Goal: Task Accomplishment & Management: Manage account settings

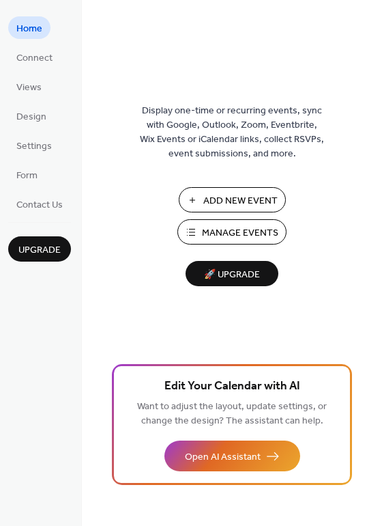
click at [253, 236] on span "Manage Events" at bounding box center [240, 233] width 76 height 14
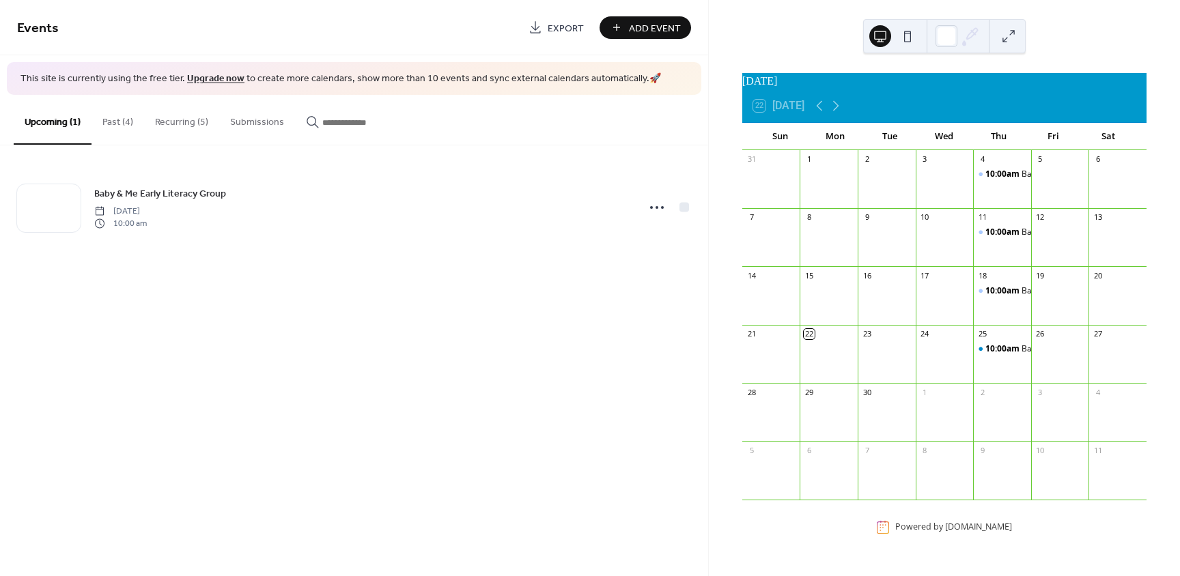
click at [119, 115] on button "Past (4)" at bounding box center [117, 119] width 53 height 48
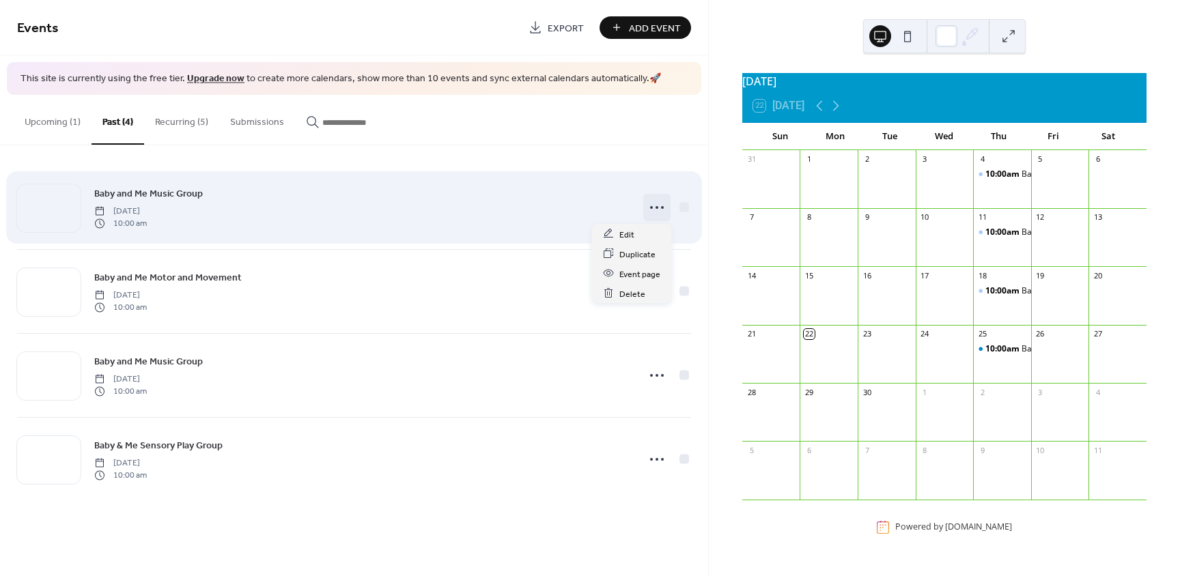
click at [653, 205] on icon at bounding box center [657, 208] width 22 height 22
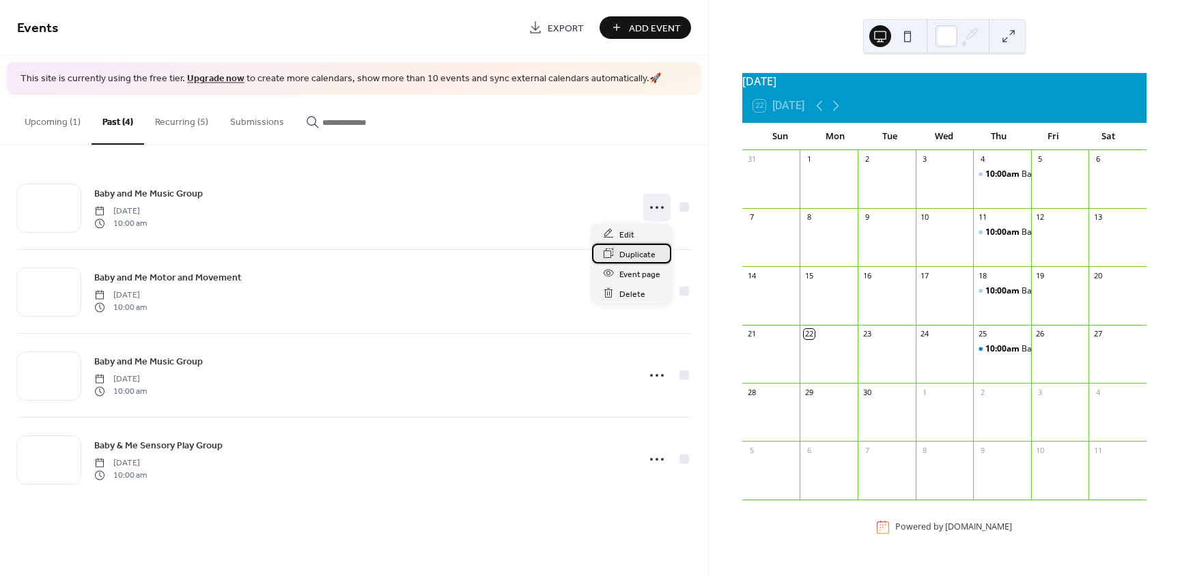
click at [642, 251] on span "Duplicate" at bounding box center [637, 254] width 36 height 14
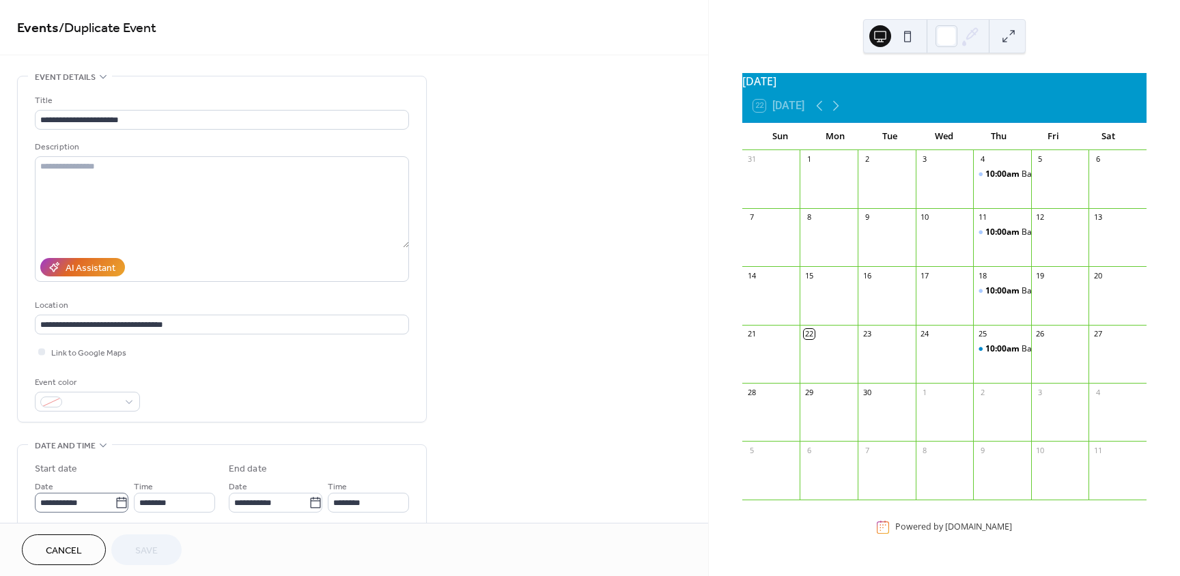
click at [116, 500] on icon at bounding box center [121, 502] width 10 height 11
click at [115, 500] on input "**********" at bounding box center [75, 503] width 80 height 20
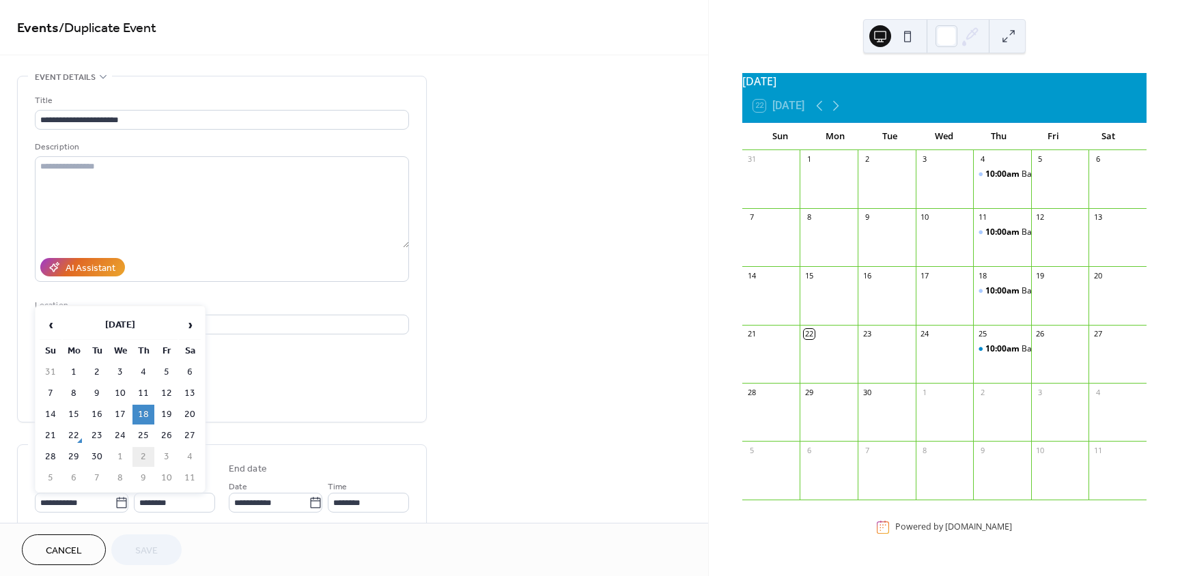
click at [143, 454] on td "2" at bounding box center [143, 457] width 22 height 20
type input "**********"
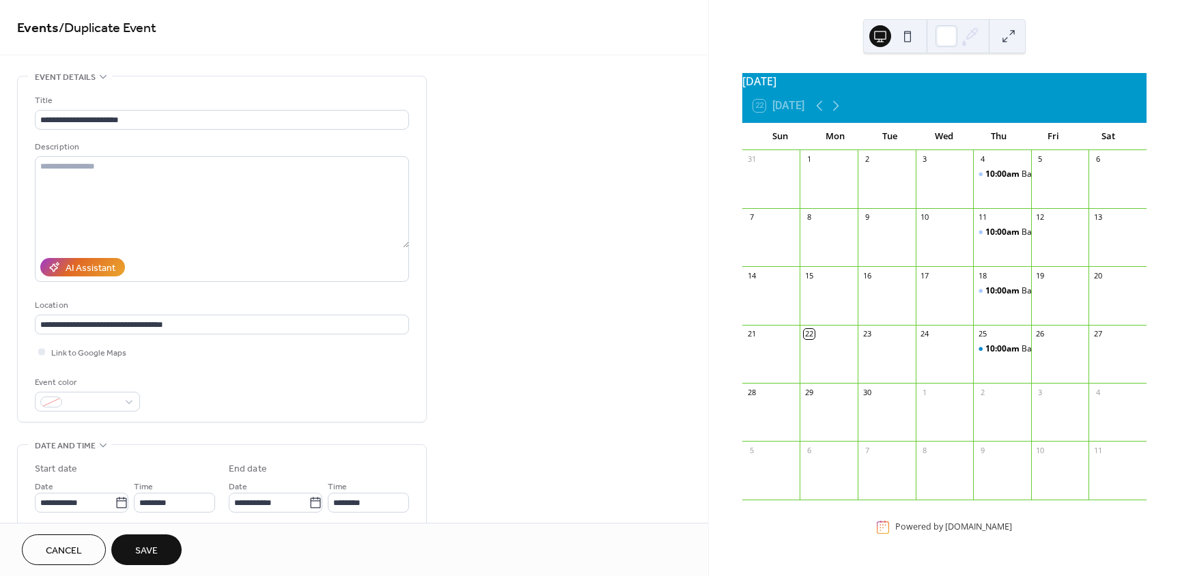
click at [149, 552] on span "Save" at bounding box center [146, 551] width 23 height 14
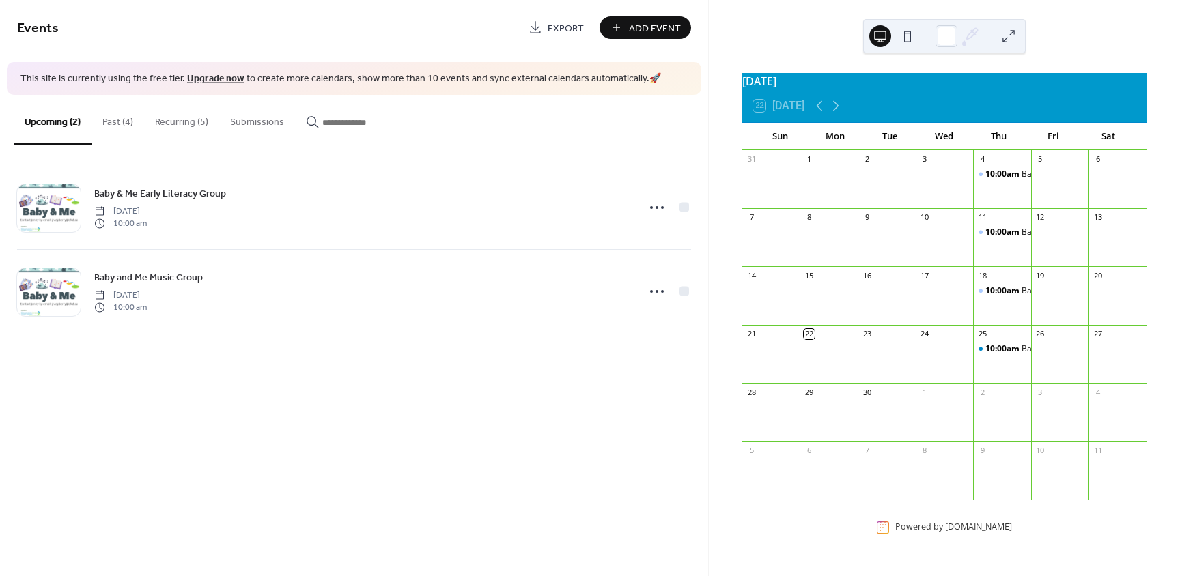
click at [126, 124] on button "Past (4)" at bounding box center [117, 119] width 53 height 48
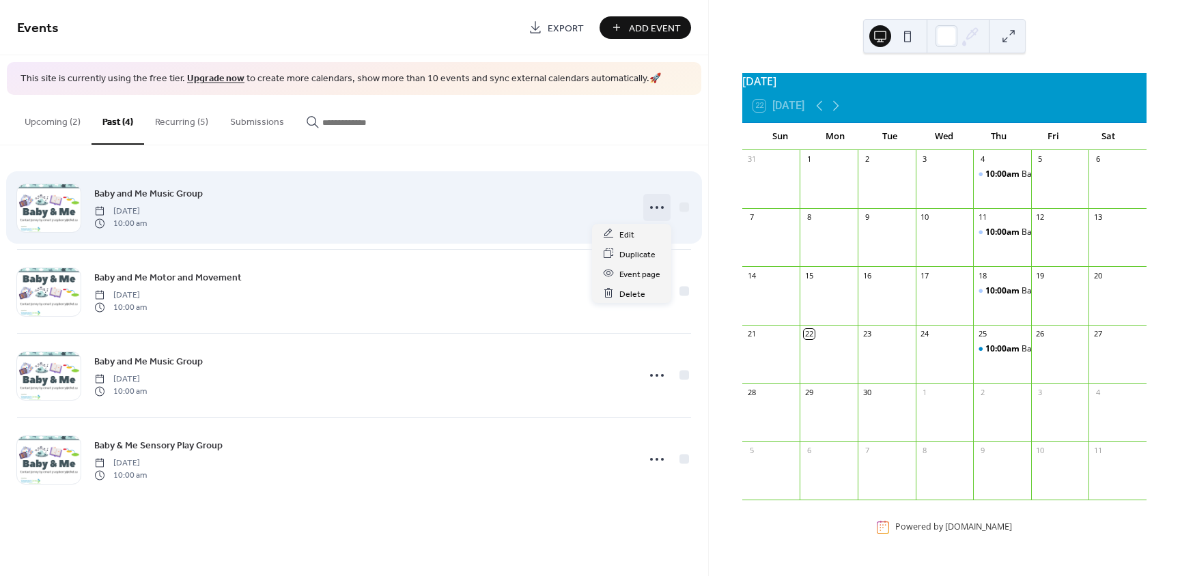
click at [659, 210] on icon at bounding box center [657, 208] width 22 height 22
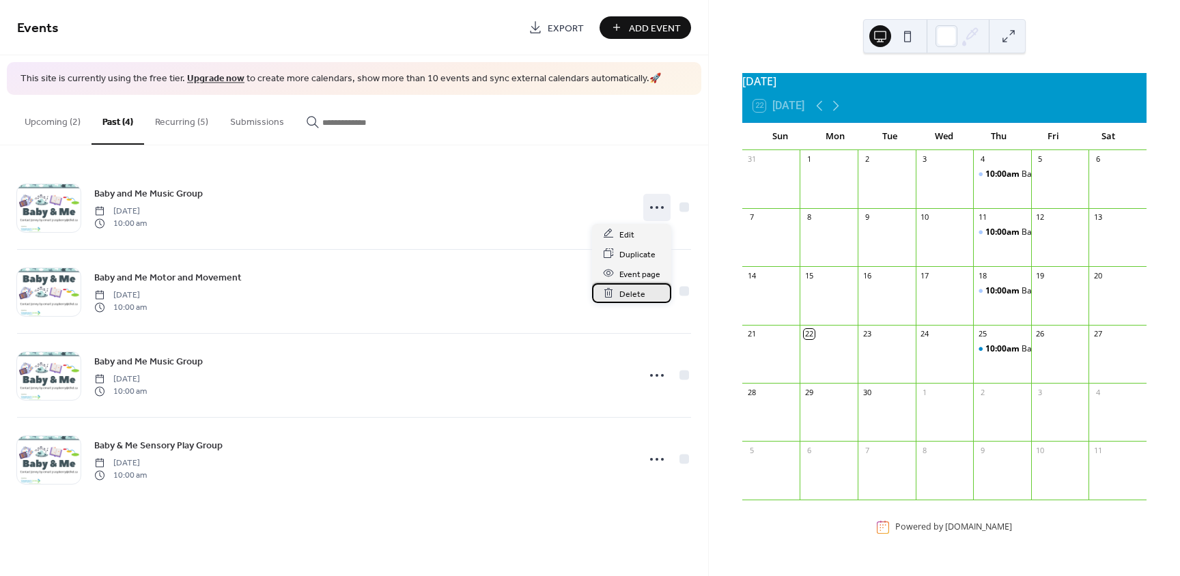
click at [637, 289] on span "Delete" at bounding box center [632, 294] width 26 height 14
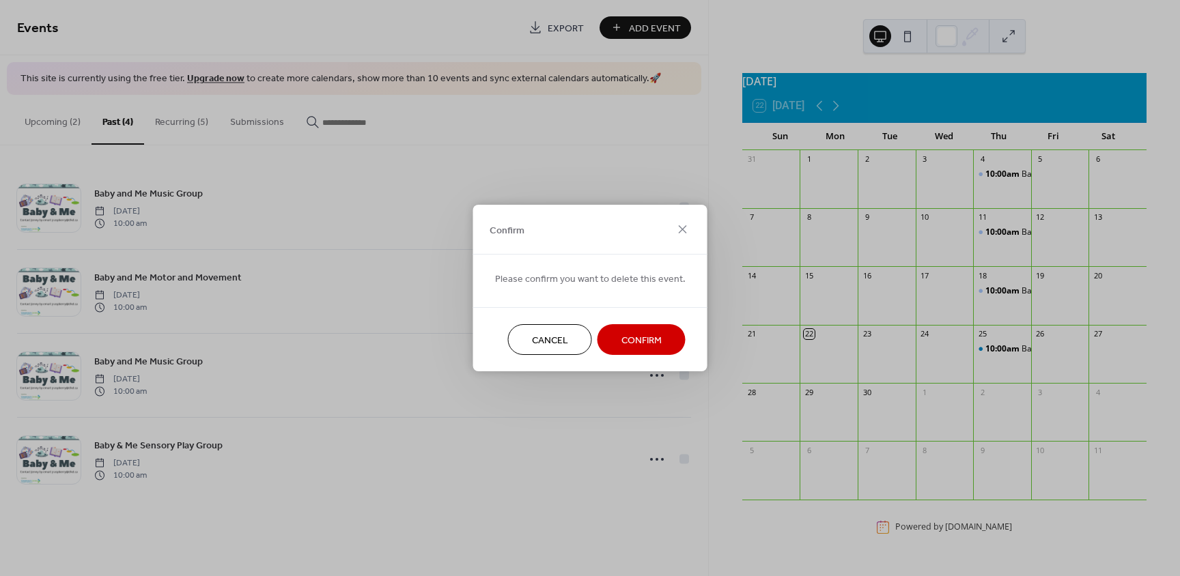
click at [636, 343] on span "Confirm" at bounding box center [641, 341] width 40 height 14
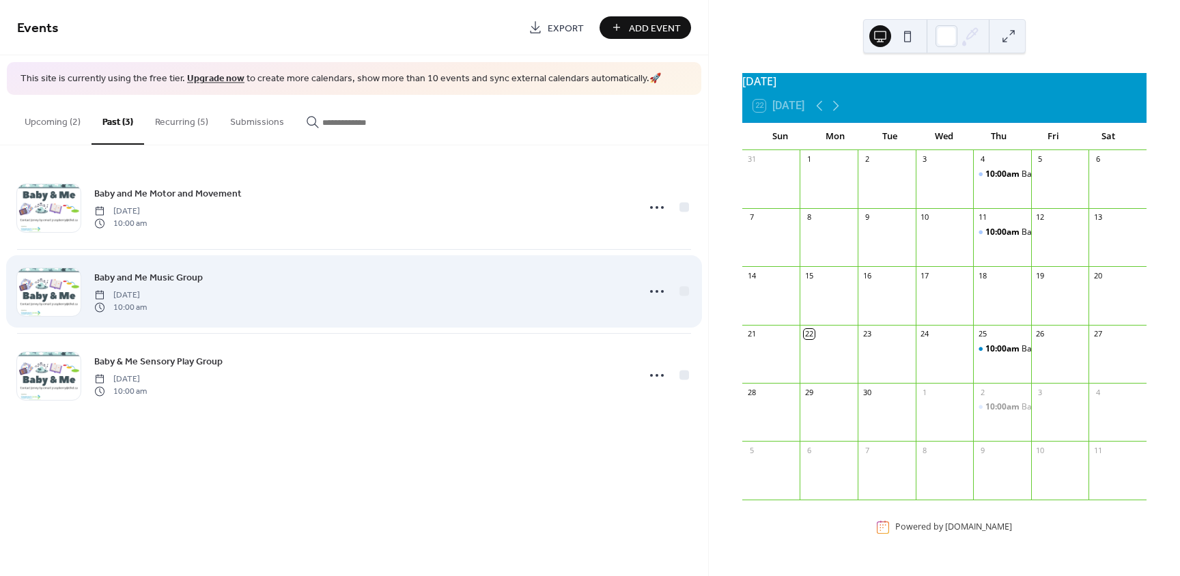
click at [179, 277] on span "Baby and Me Music Group" at bounding box center [148, 277] width 109 height 14
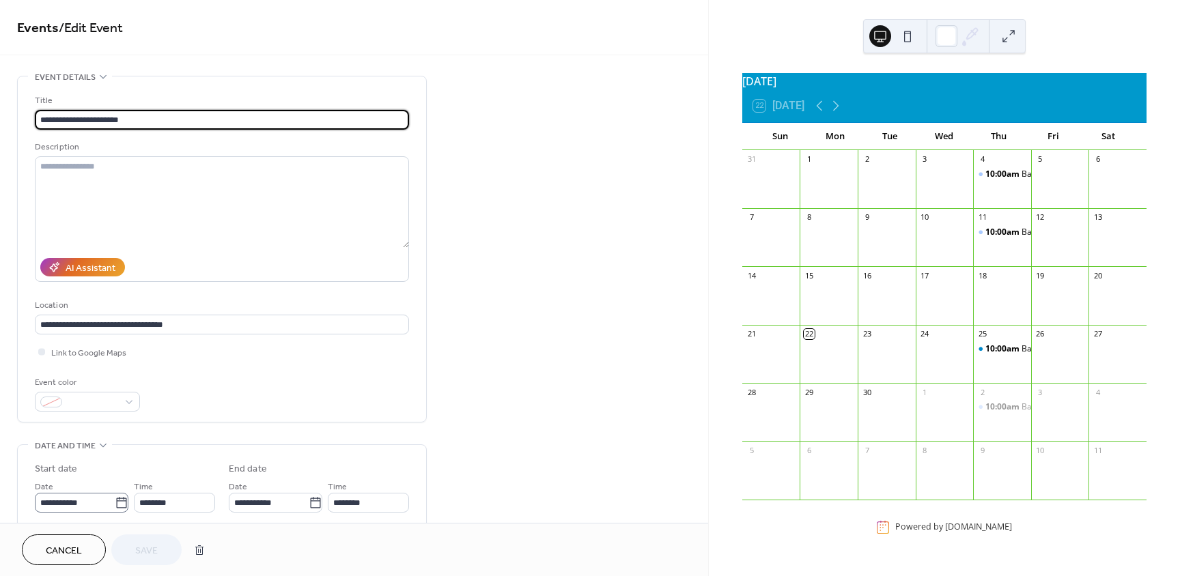
click at [119, 501] on icon at bounding box center [122, 503] width 14 height 14
click at [115, 501] on input "**********" at bounding box center [75, 503] width 80 height 20
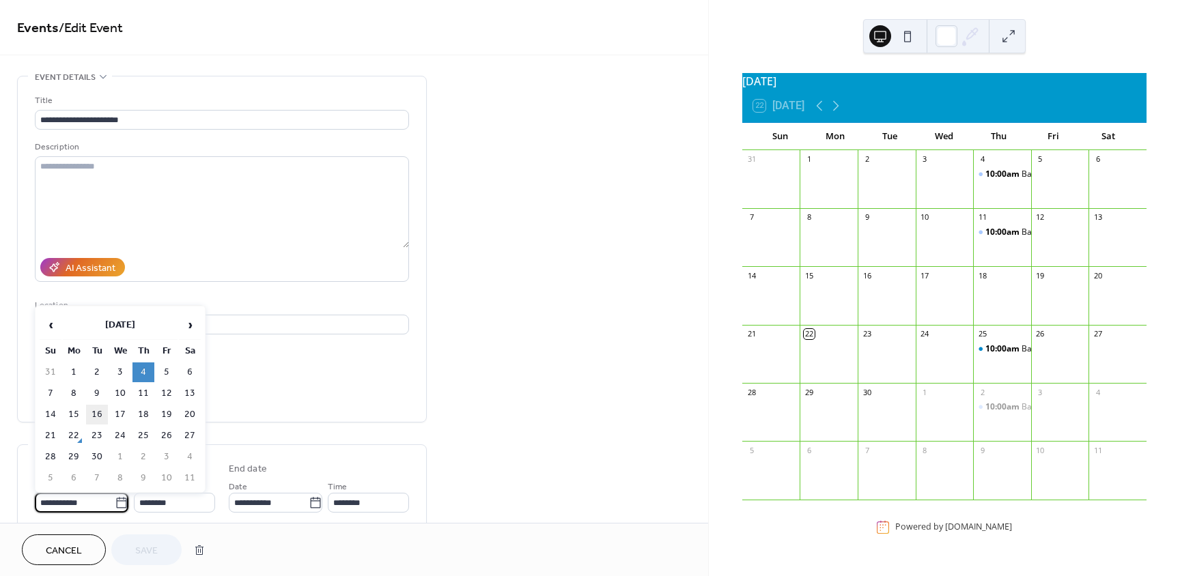
click at [93, 413] on td "16" at bounding box center [97, 415] width 22 height 20
type input "**********"
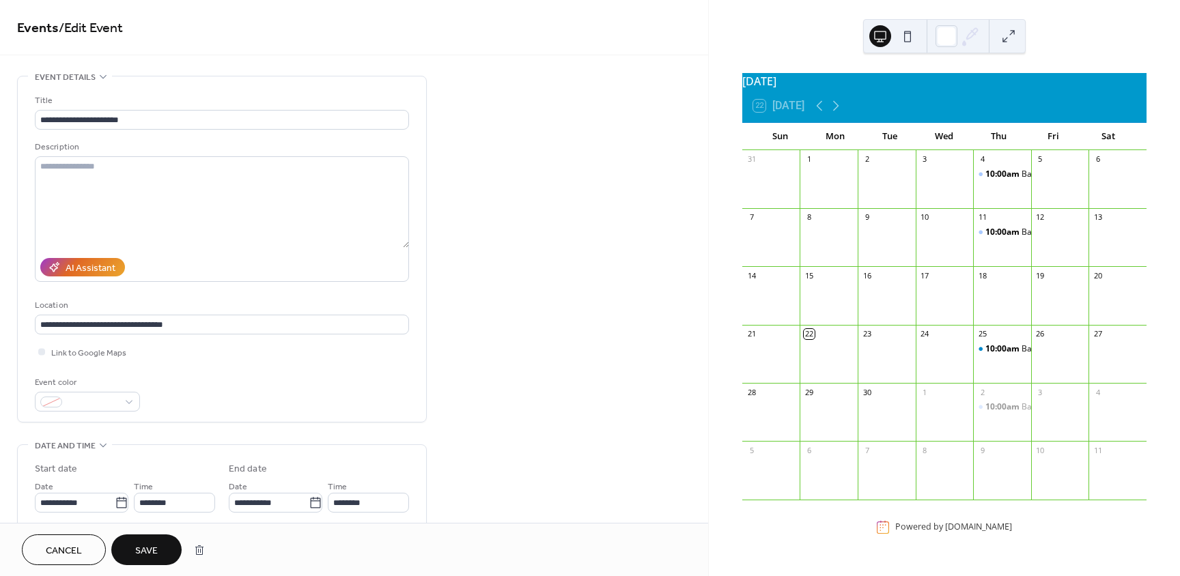
click at [157, 550] on span "Save" at bounding box center [146, 551] width 23 height 14
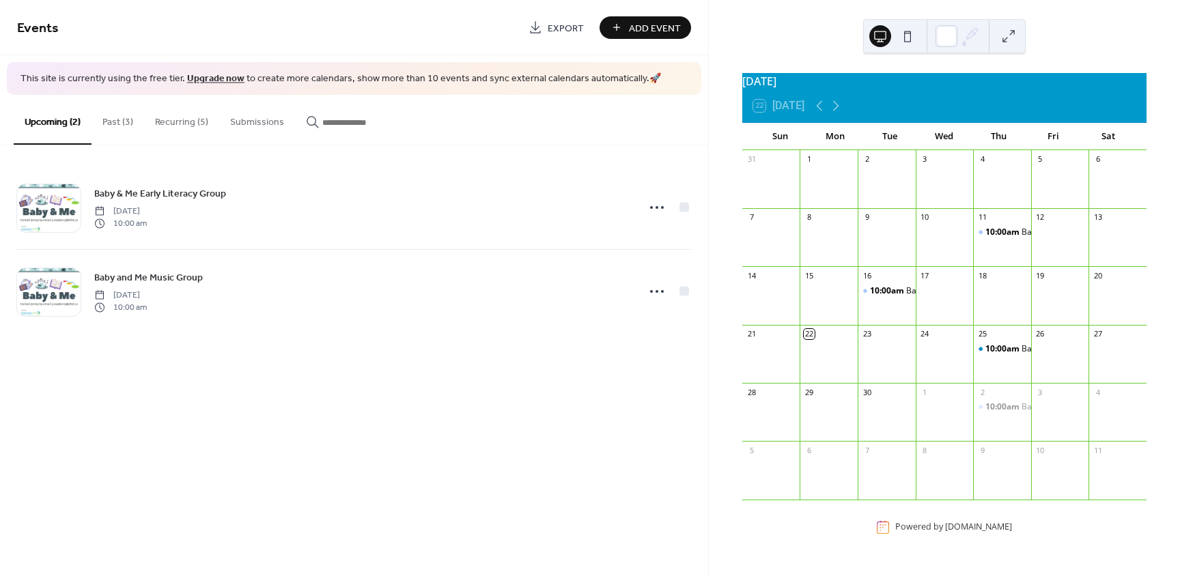
click at [112, 128] on button "Past (3)" at bounding box center [117, 119] width 53 height 48
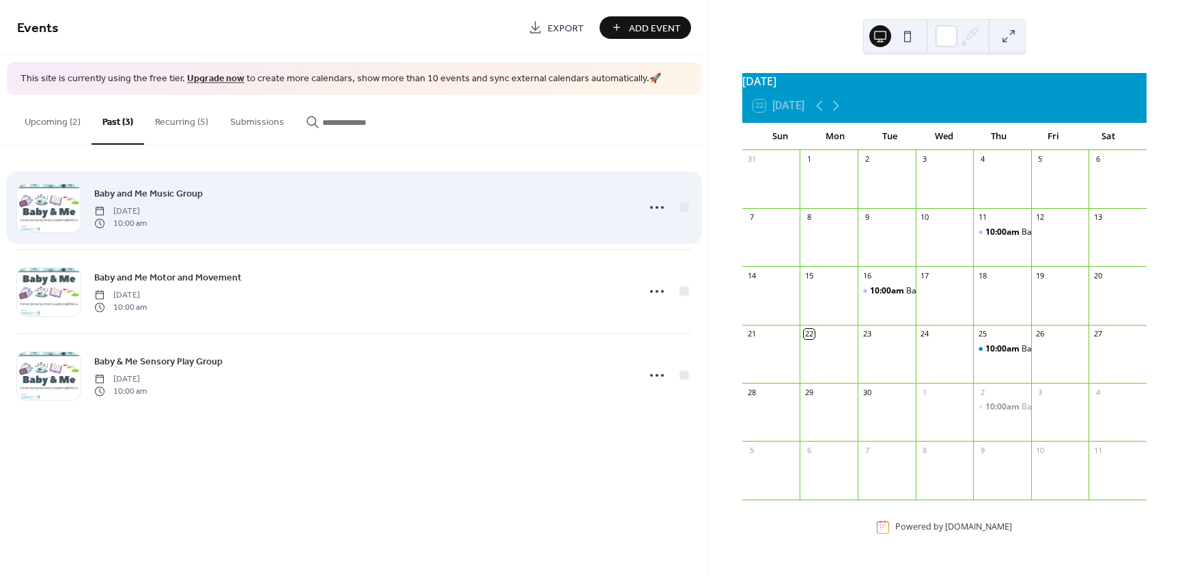
click at [167, 197] on span "Baby and Me Music Group" at bounding box center [148, 193] width 109 height 14
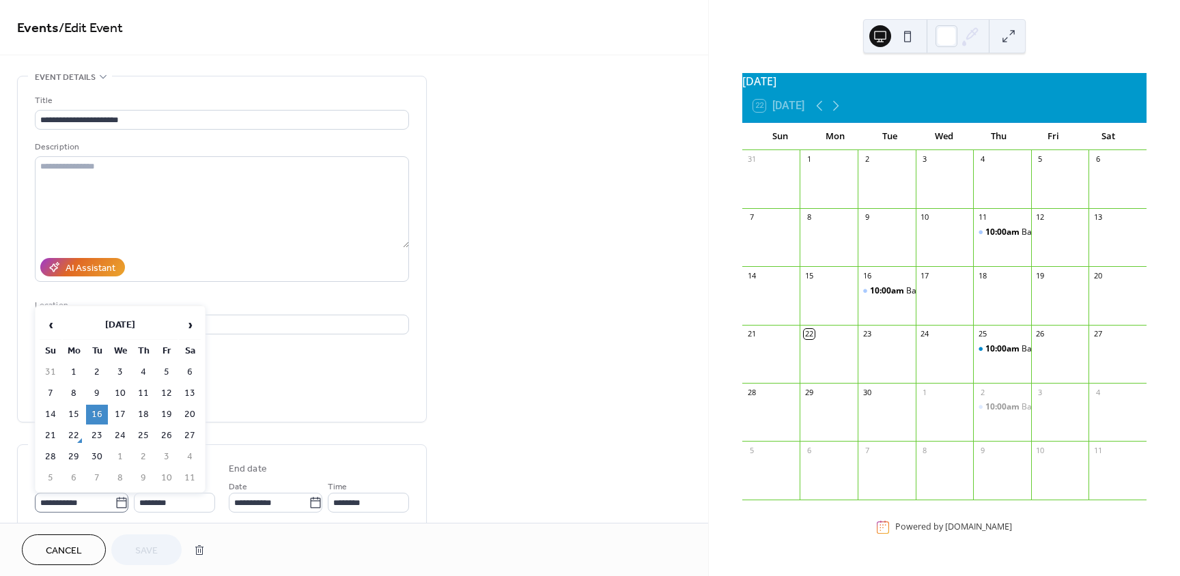
click at [115, 507] on icon at bounding box center [122, 503] width 14 height 14
click at [111, 507] on input "**********" at bounding box center [75, 503] width 80 height 20
click at [184, 322] on span "›" at bounding box center [190, 324] width 20 height 27
click at [139, 419] on td "16" at bounding box center [143, 415] width 22 height 20
type input "**********"
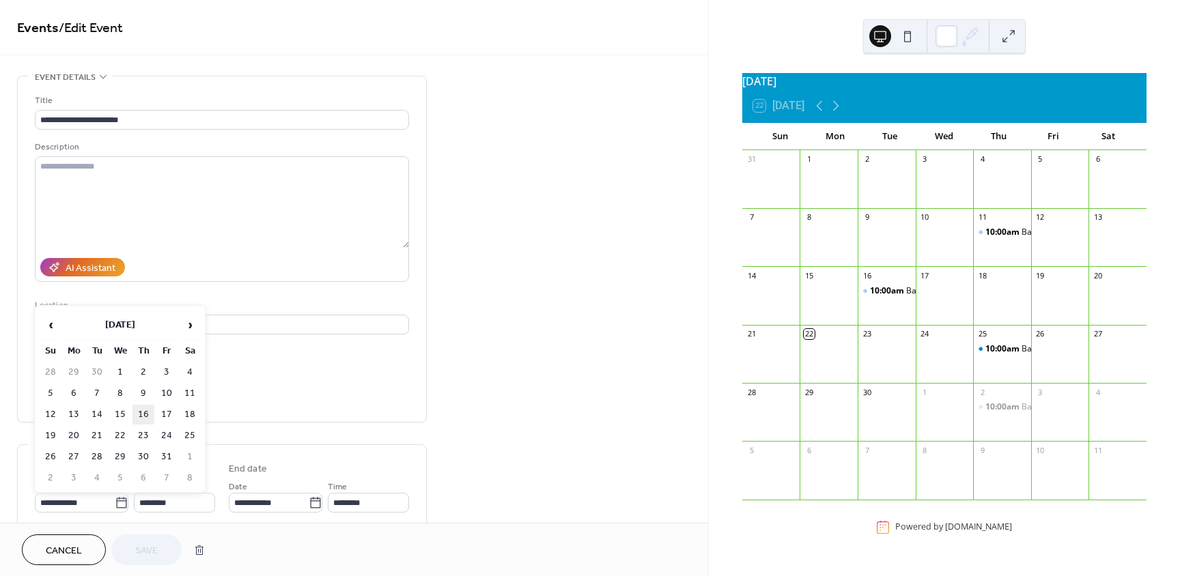
type input "**********"
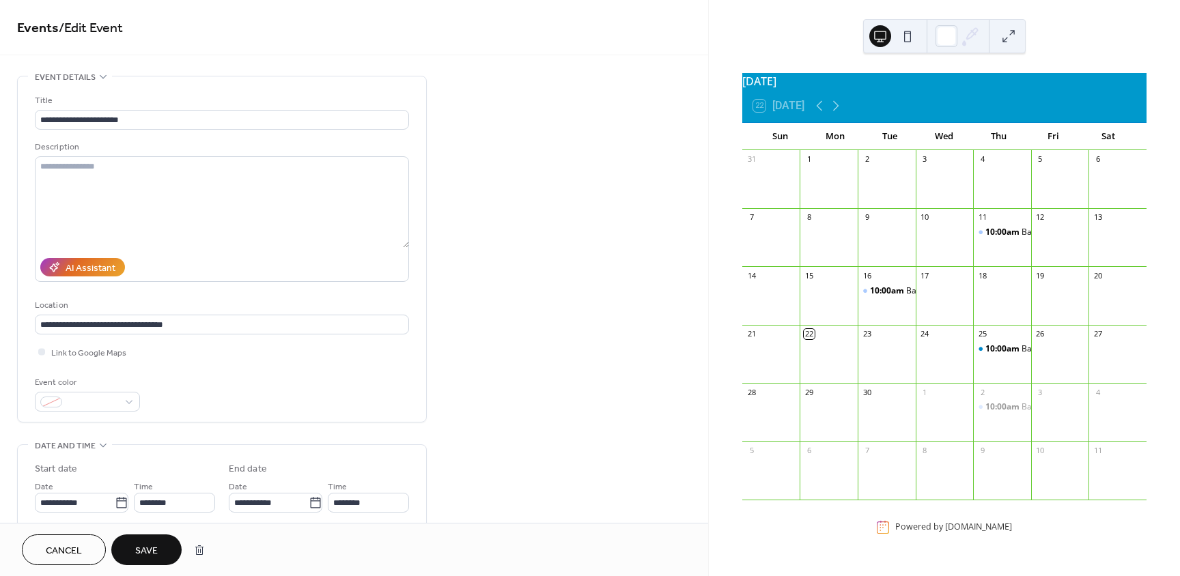
click at [150, 551] on span "Save" at bounding box center [146, 551] width 23 height 14
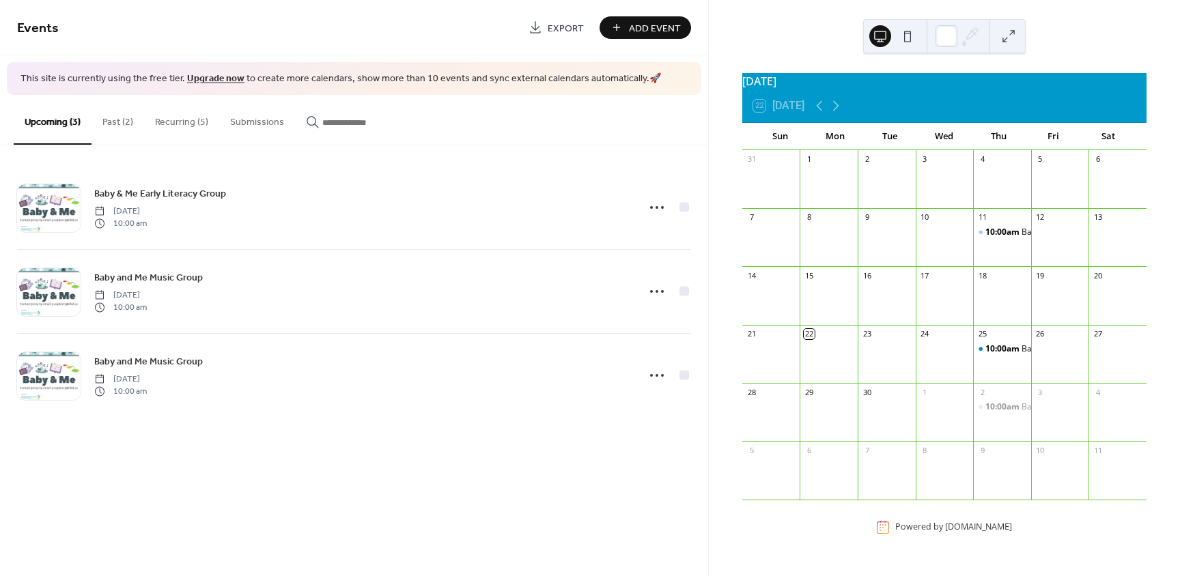
click at [113, 116] on button "Past (2)" at bounding box center [117, 119] width 53 height 48
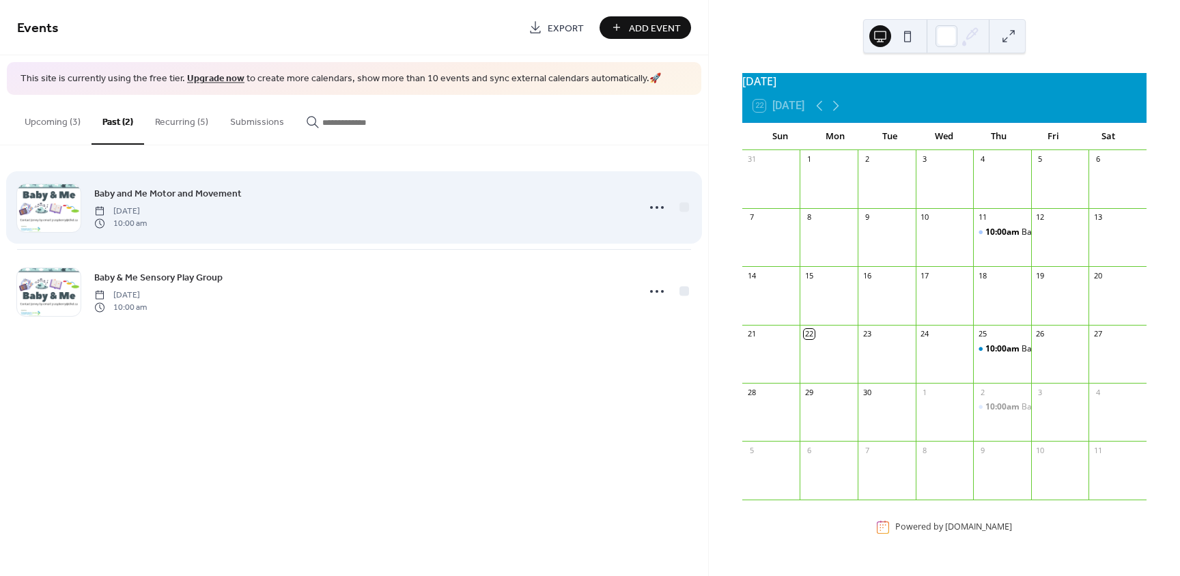
click at [190, 200] on span "Baby and Me Motor and Movement" at bounding box center [167, 193] width 147 height 14
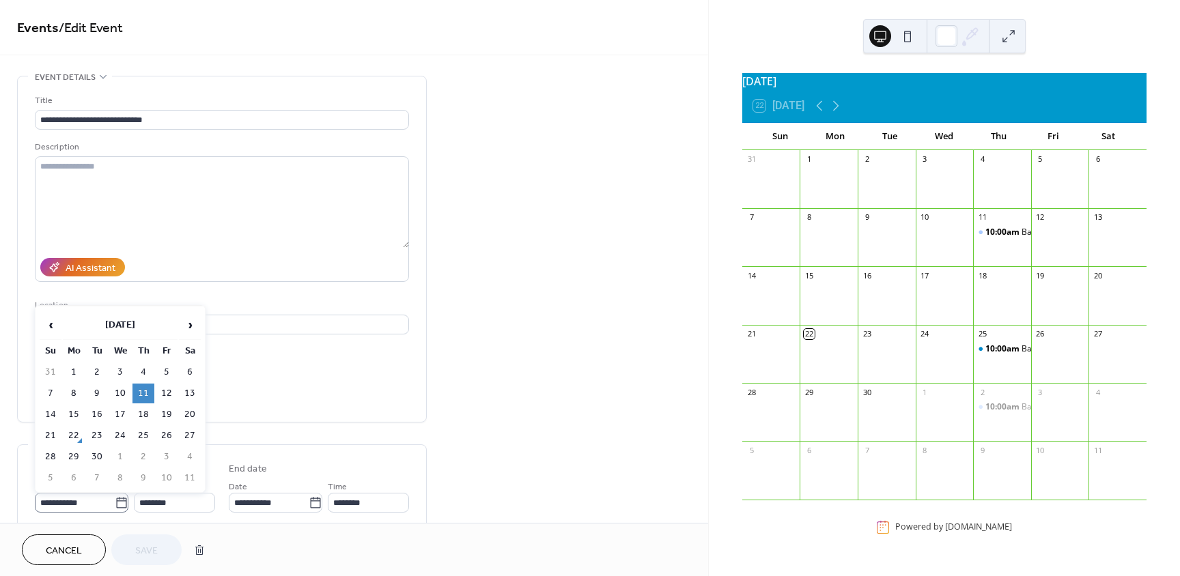
click at [115, 503] on icon at bounding box center [122, 503] width 14 height 14
click at [114, 503] on input "**********" at bounding box center [75, 503] width 80 height 20
click at [183, 321] on span "›" at bounding box center [190, 324] width 20 height 27
click at [145, 389] on td "9" at bounding box center [143, 394] width 22 height 20
type input "**********"
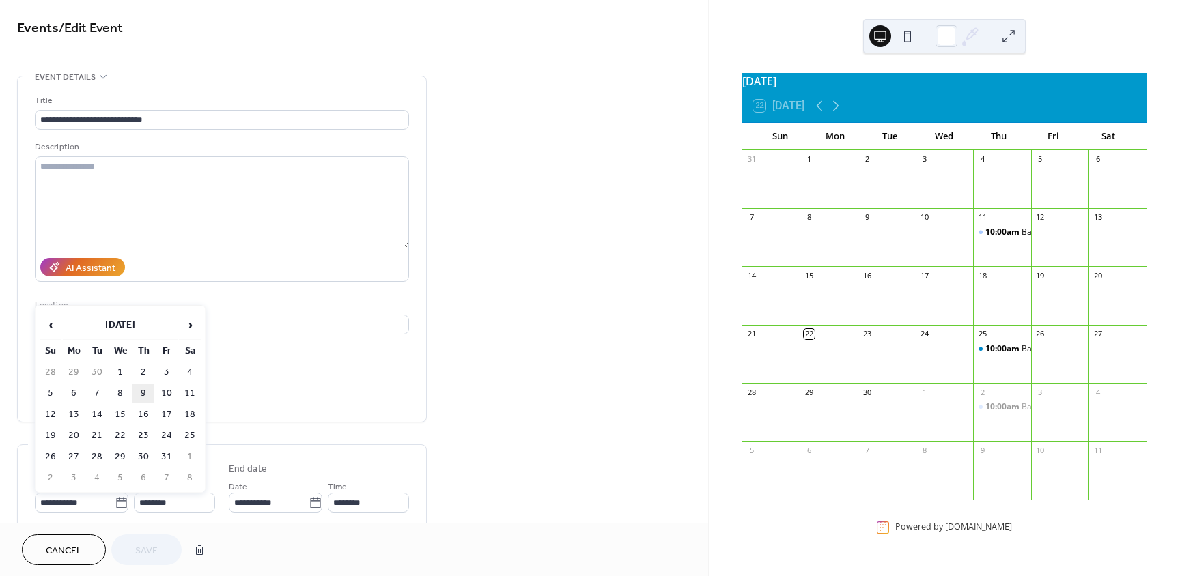
type input "**********"
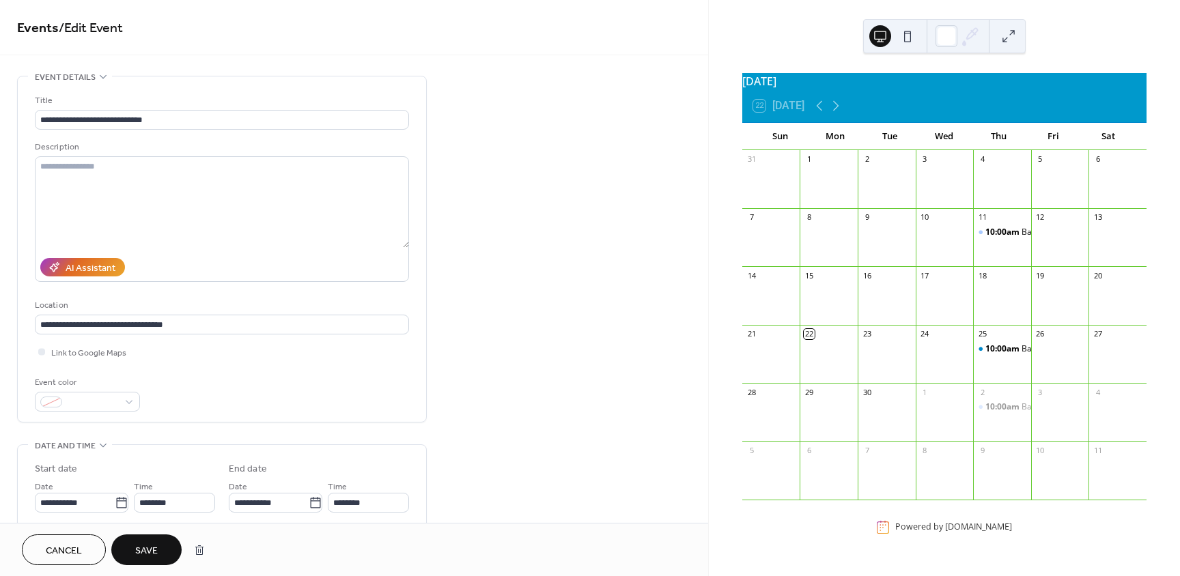
click at [150, 541] on button "Save" at bounding box center [146, 550] width 70 height 31
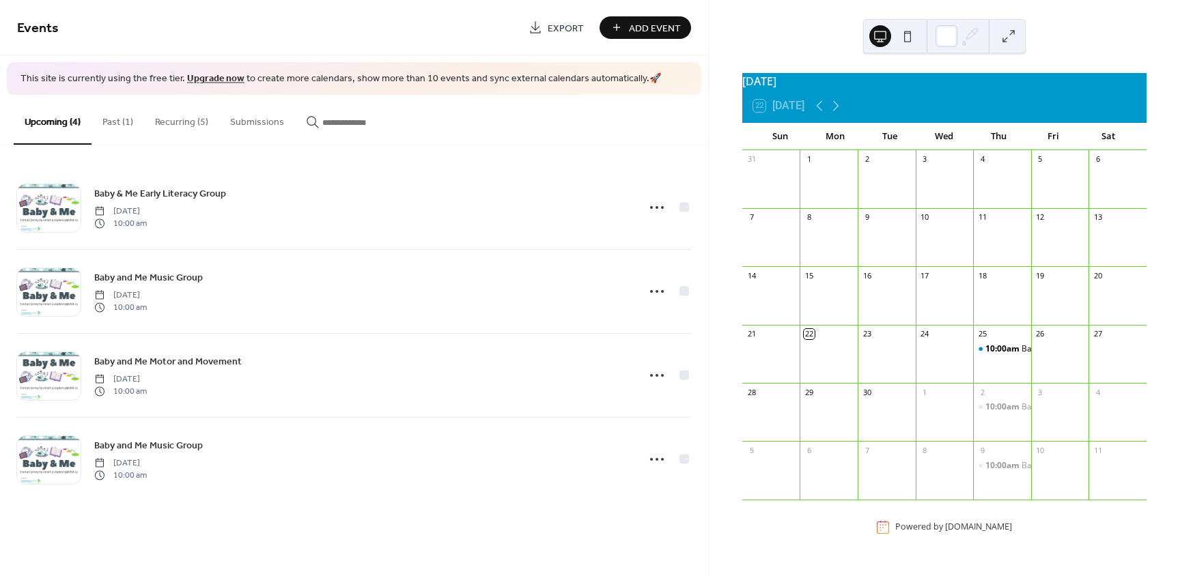
click at [114, 113] on button "Past (1)" at bounding box center [117, 119] width 53 height 48
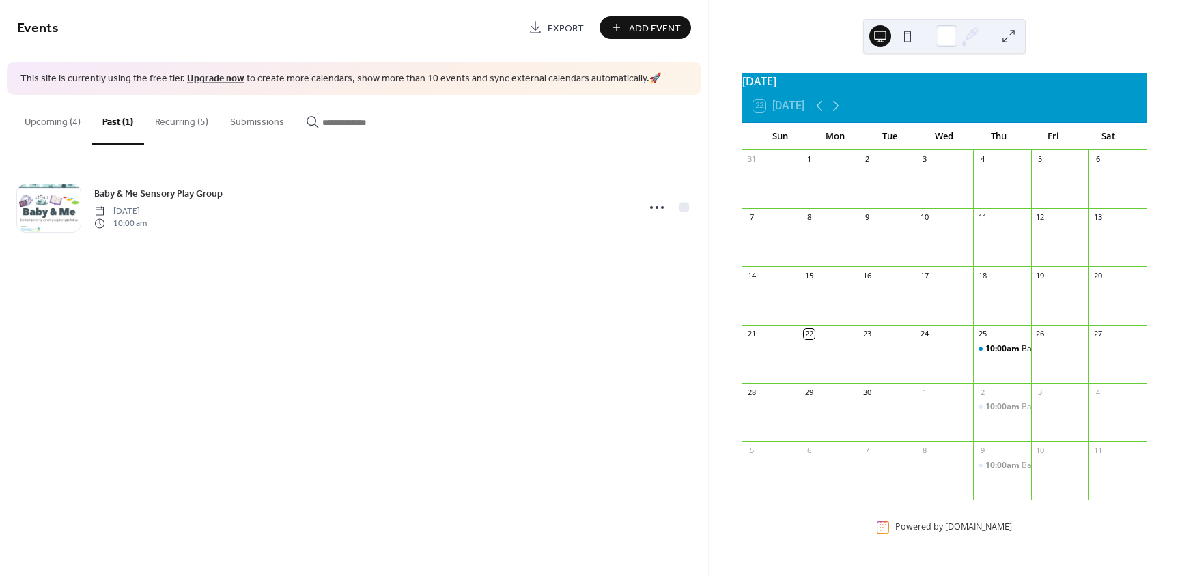
click at [160, 124] on button "Recurring (5)" at bounding box center [181, 119] width 75 height 48
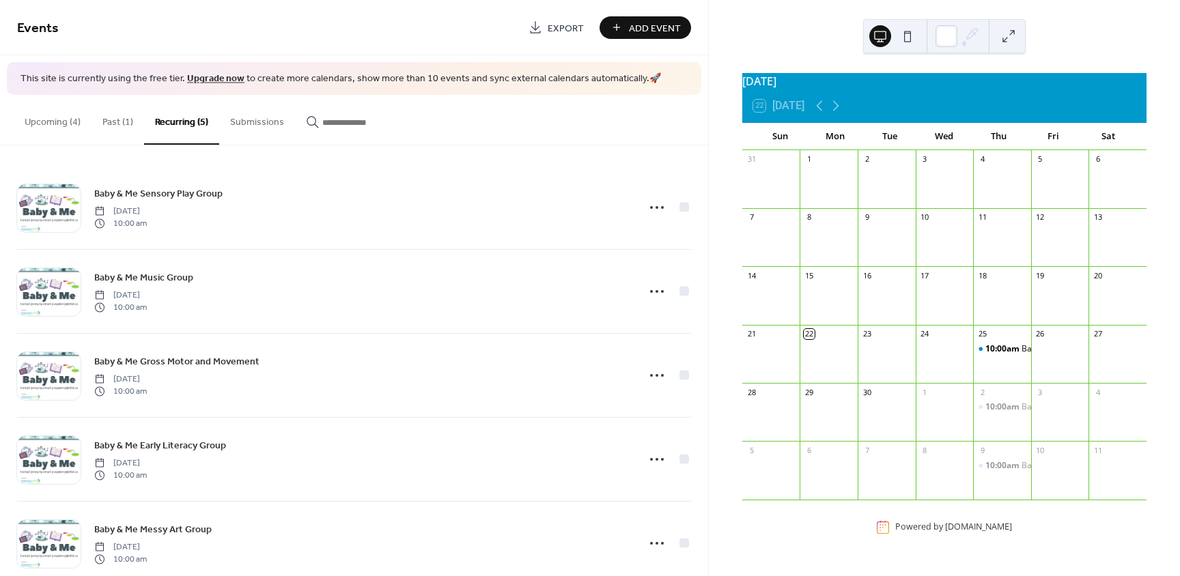
click at [107, 126] on button "Past (1)" at bounding box center [117, 119] width 53 height 48
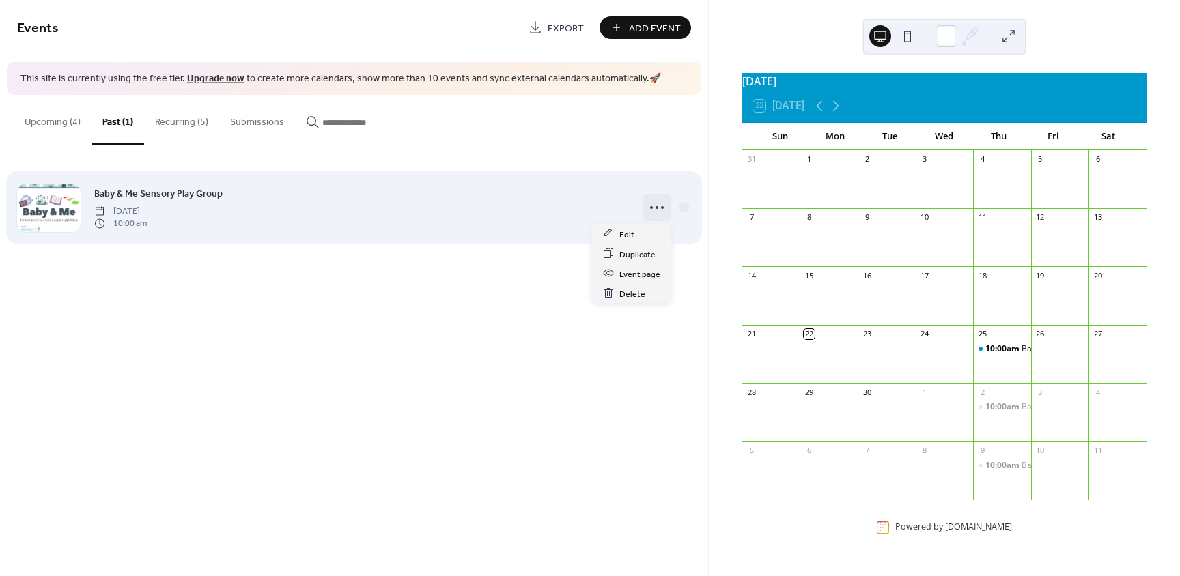
click at [658, 218] on icon at bounding box center [657, 208] width 22 height 22
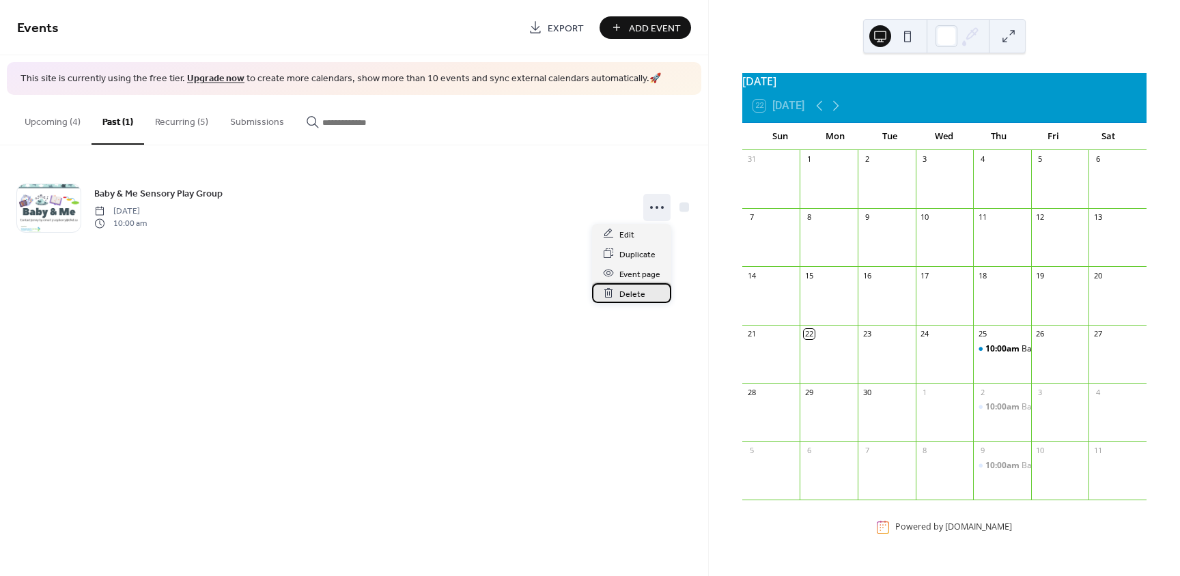
click at [622, 287] on span "Delete" at bounding box center [632, 294] width 26 height 14
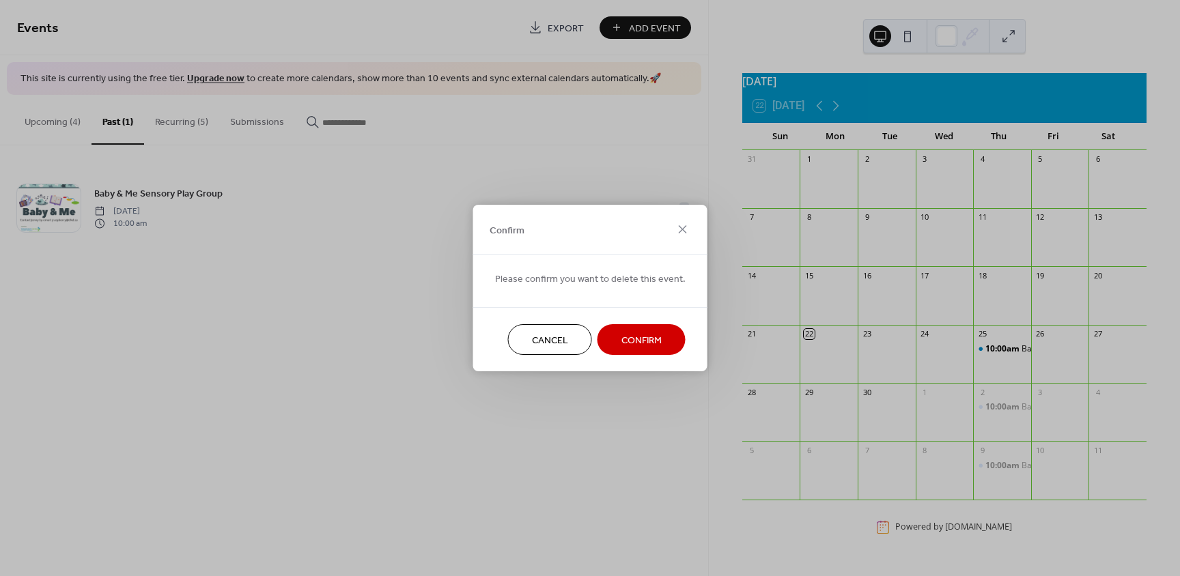
click at [628, 336] on span "Confirm" at bounding box center [641, 341] width 40 height 14
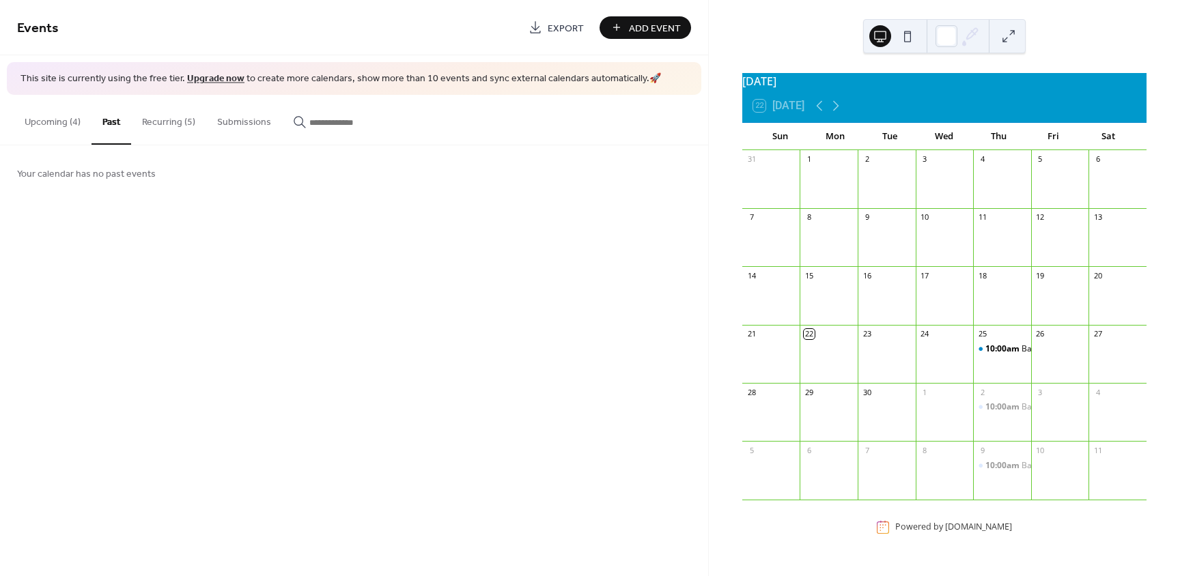
click at [73, 125] on button "Upcoming (4)" at bounding box center [53, 119] width 78 height 48
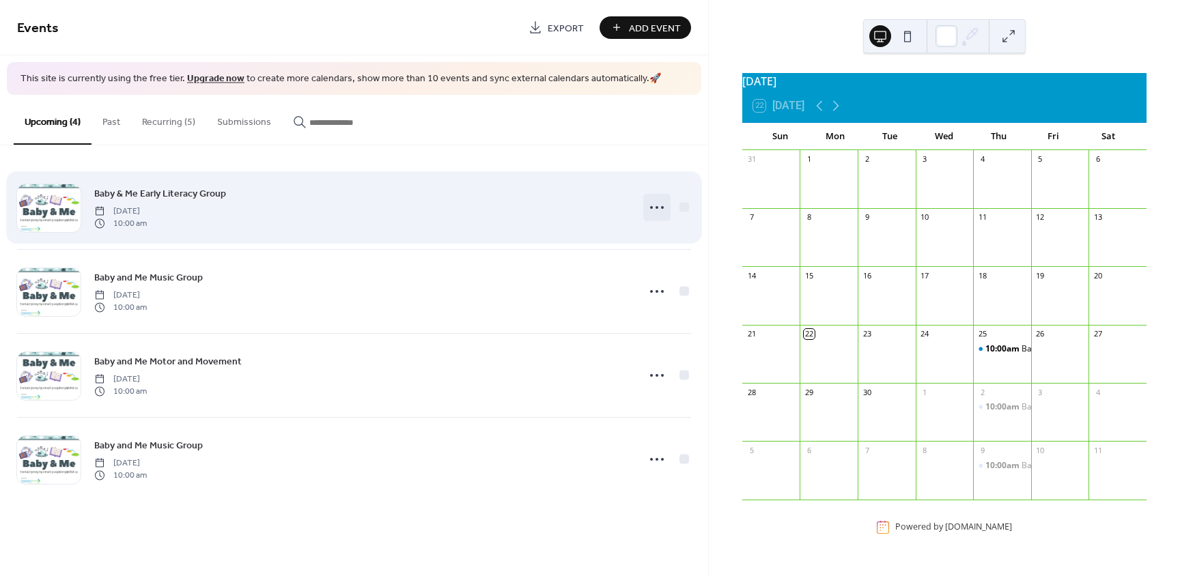
click at [648, 206] on icon at bounding box center [657, 208] width 22 height 22
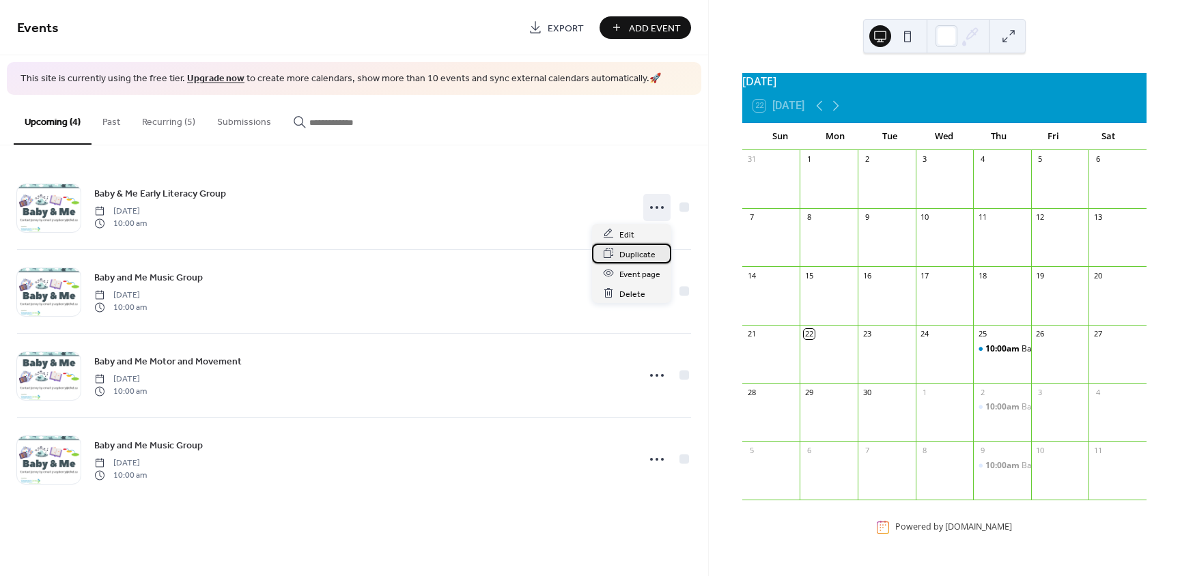
click at [638, 251] on span "Duplicate" at bounding box center [637, 254] width 36 height 14
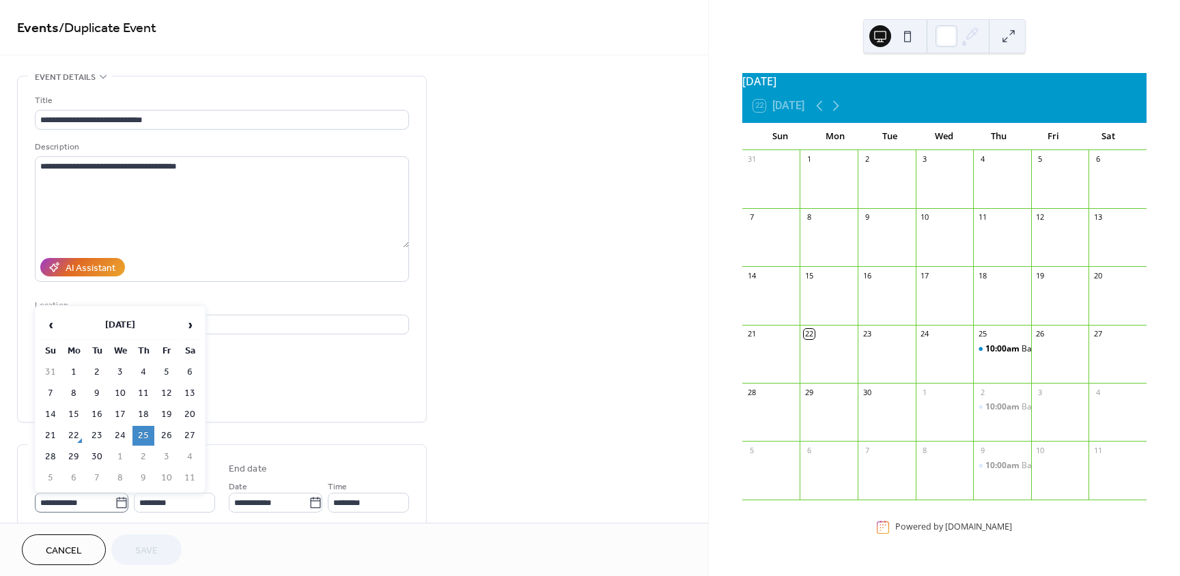
click at [118, 504] on icon at bounding box center [122, 503] width 14 height 14
click at [115, 504] on input "**********" at bounding box center [75, 503] width 80 height 20
click at [201, 324] on table "‹ [DATE] › Su Mo Tu We Th Fr Sa 31 1 2 3 4 5 6 7 8 9 10 11 12 13 14 15 16 17 18…" at bounding box center [120, 399] width 164 height 180
click at [196, 324] on span "›" at bounding box center [190, 324] width 20 height 27
click at [145, 436] on td "23" at bounding box center [143, 436] width 22 height 20
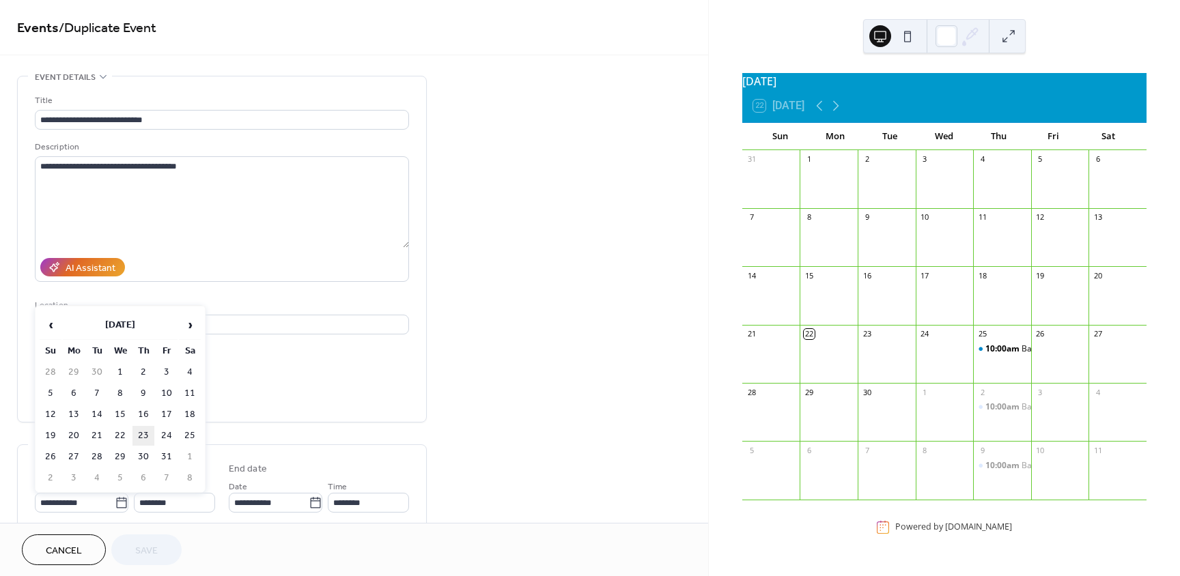
type input "**********"
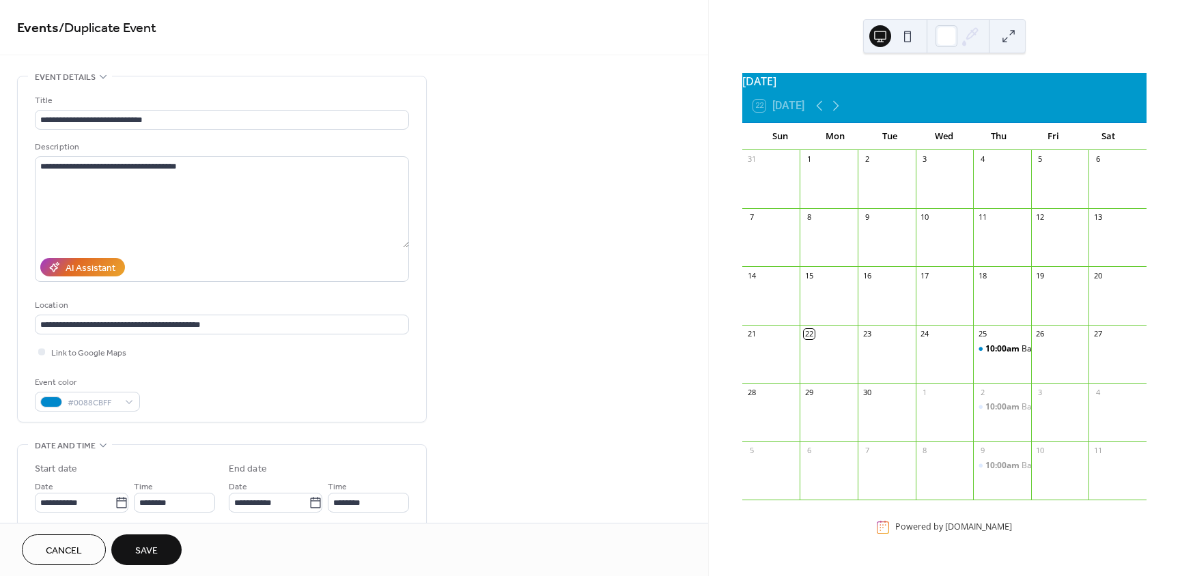
click at [151, 555] on span "Save" at bounding box center [146, 551] width 23 height 14
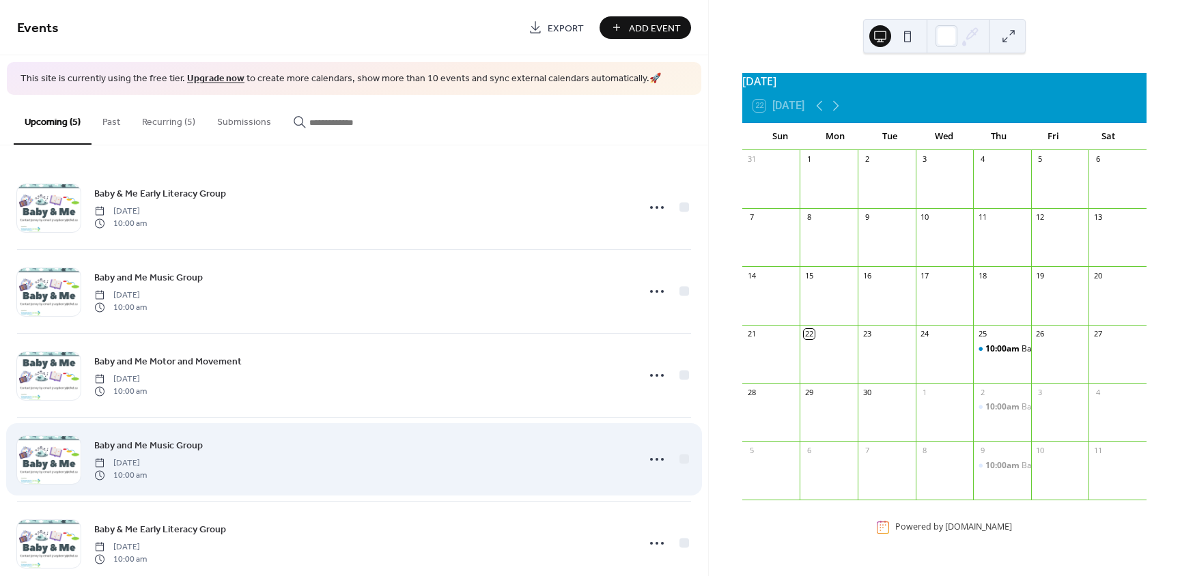
click at [149, 444] on span "Baby and Me Music Group" at bounding box center [148, 445] width 109 height 14
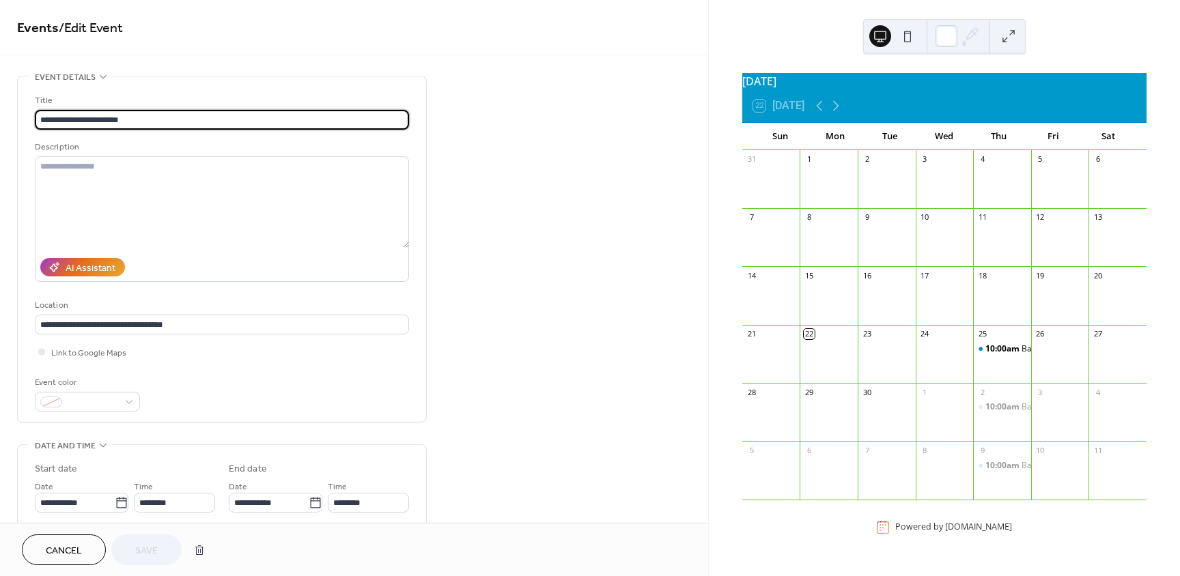
click at [77, 544] on span "Cancel" at bounding box center [64, 551] width 36 height 14
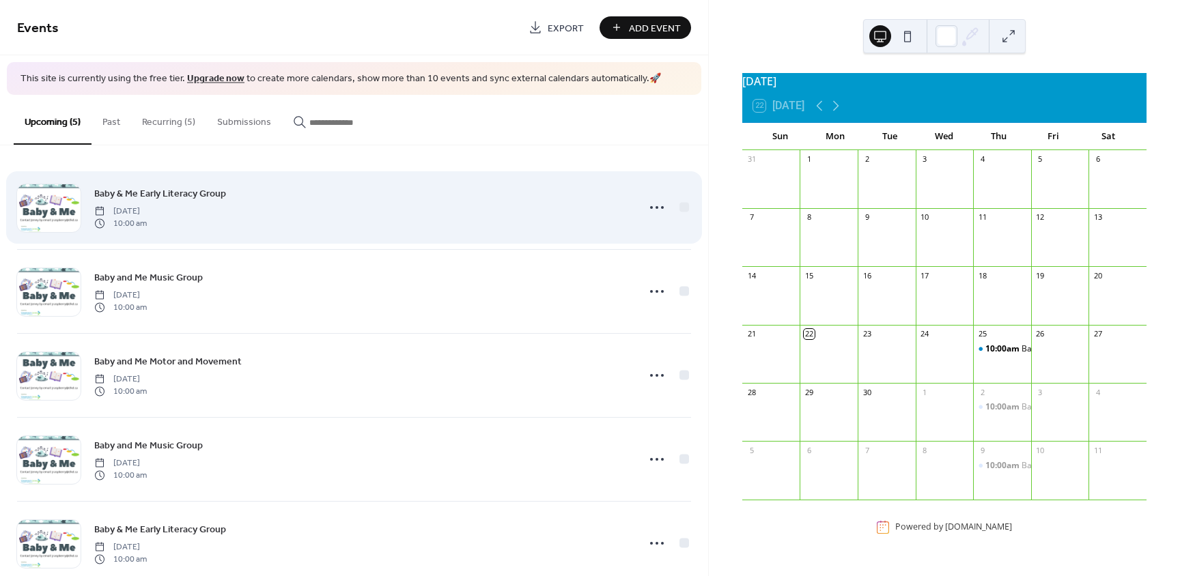
click at [119, 190] on span "Baby & Me Early Literacy Group" at bounding box center [160, 193] width 132 height 14
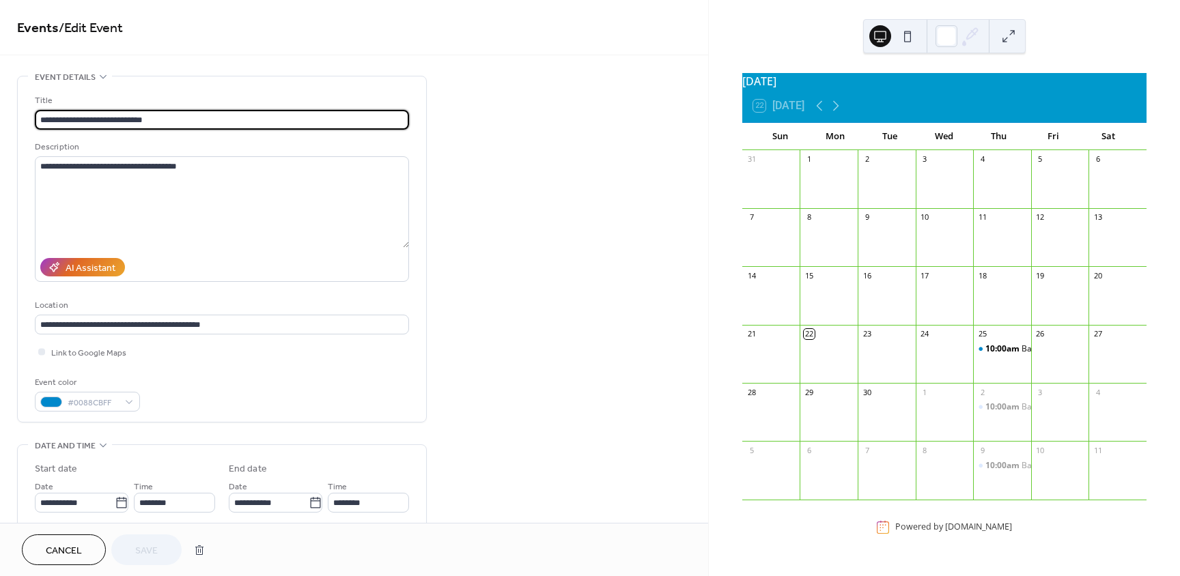
click at [74, 545] on span "Cancel" at bounding box center [64, 551] width 36 height 14
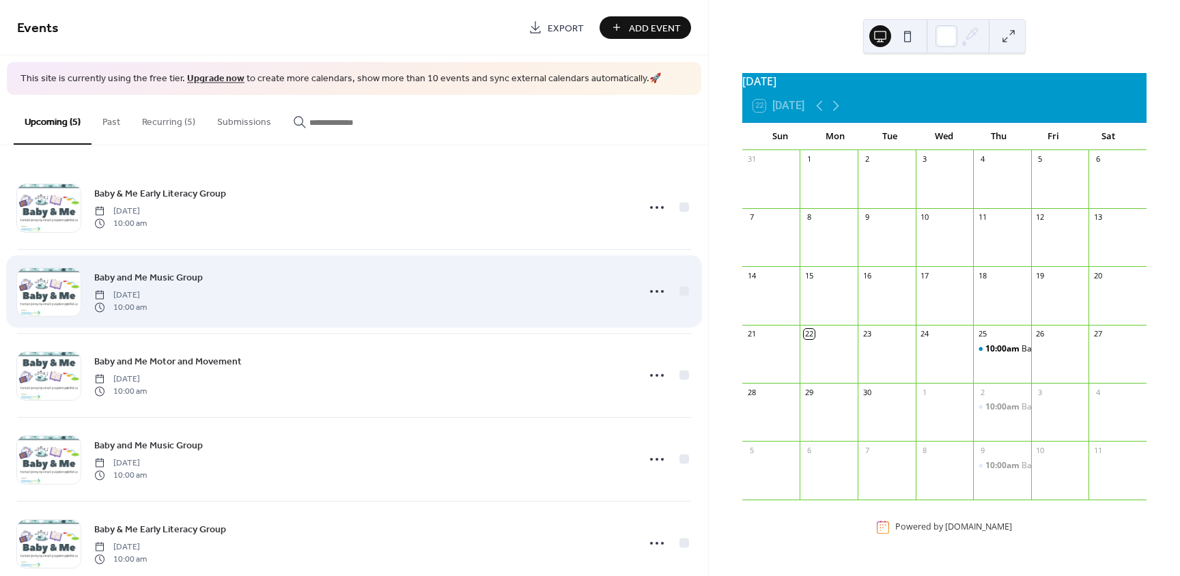
click at [122, 272] on span "Baby and Me Music Group" at bounding box center [148, 277] width 109 height 14
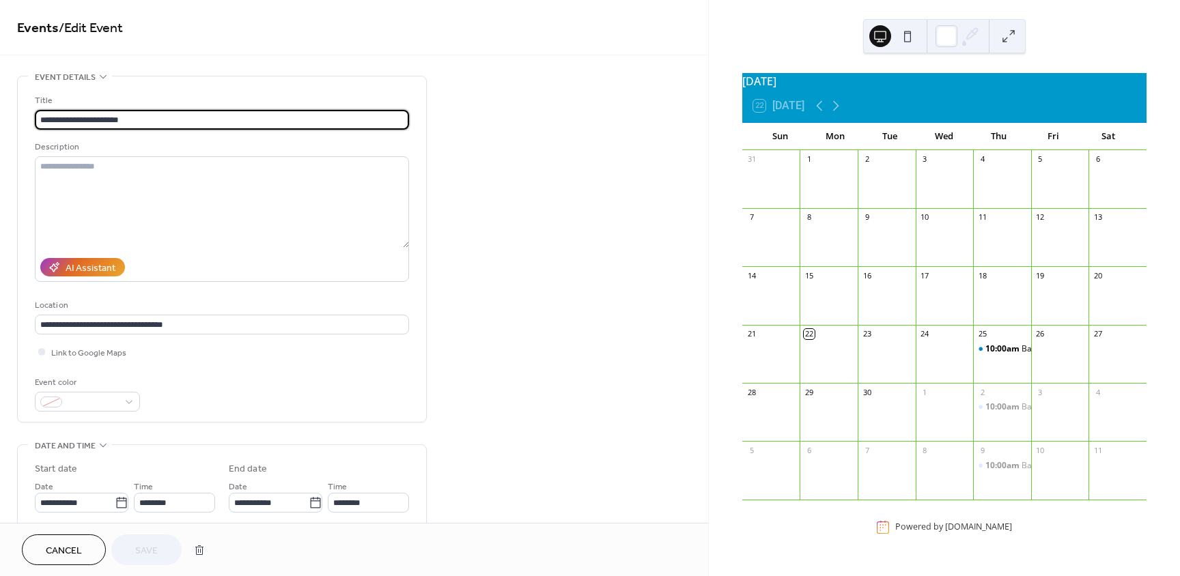
click at [83, 550] on button "Cancel" at bounding box center [64, 550] width 84 height 31
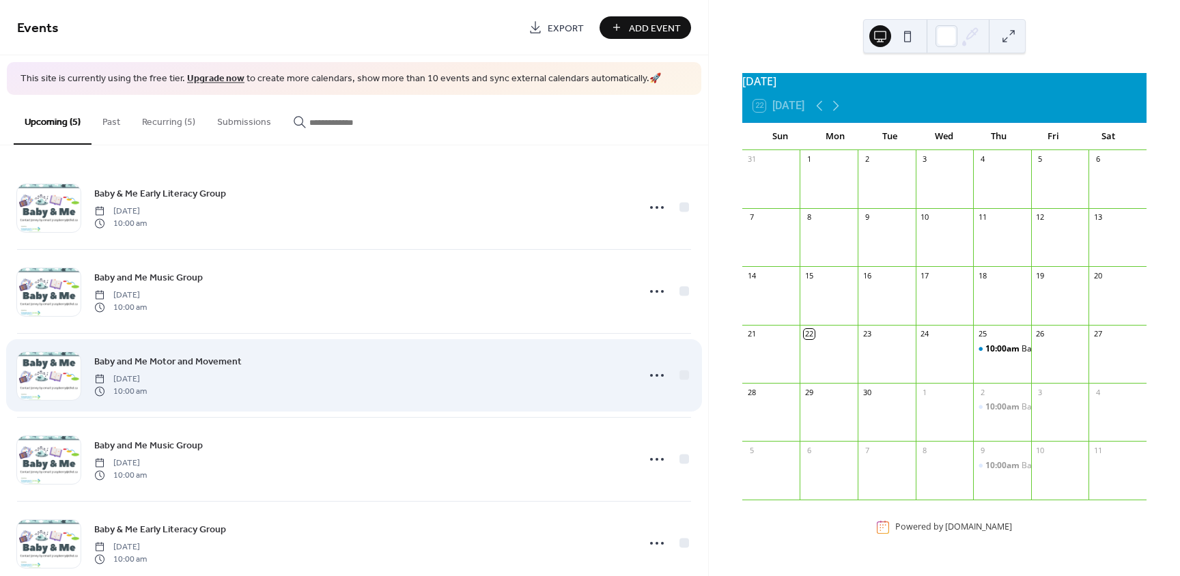
click at [147, 373] on span "[DATE]" at bounding box center [120, 379] width 53 height 12
click at [157, 354] on span "Baby and Me Motor and Movement" at bounding box center [167, 361] width 147 height 14
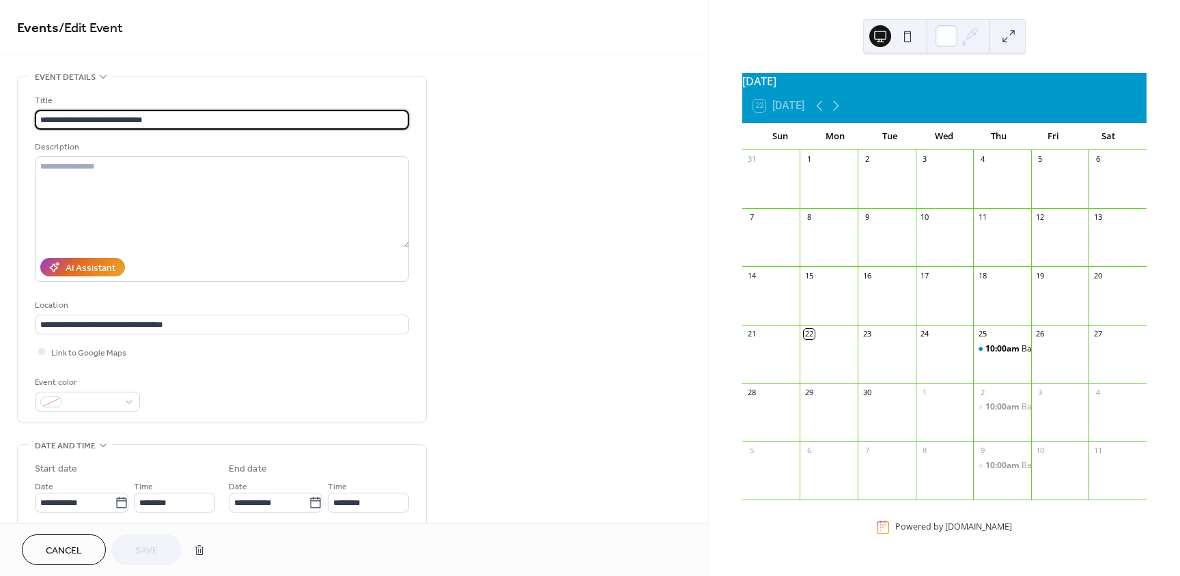
click at [44, 558] on button "Cancel" at bounding box center [64, 550] width 84 height 31
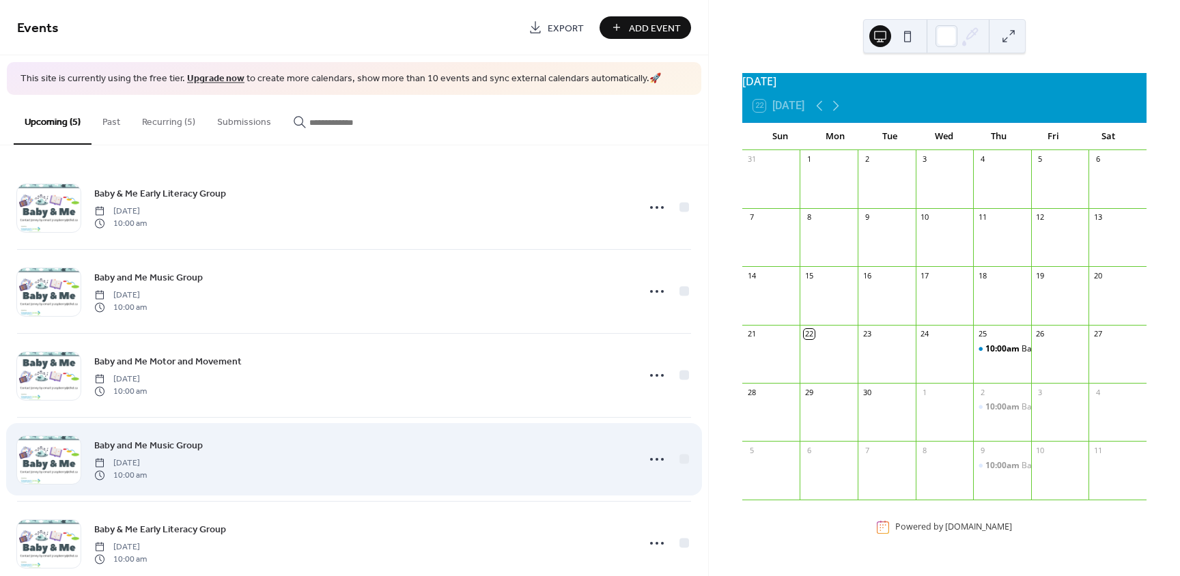
click at [120, 447] on span "Baby and Me Music Group" at bounding box center [148, 445] width 109 height 14
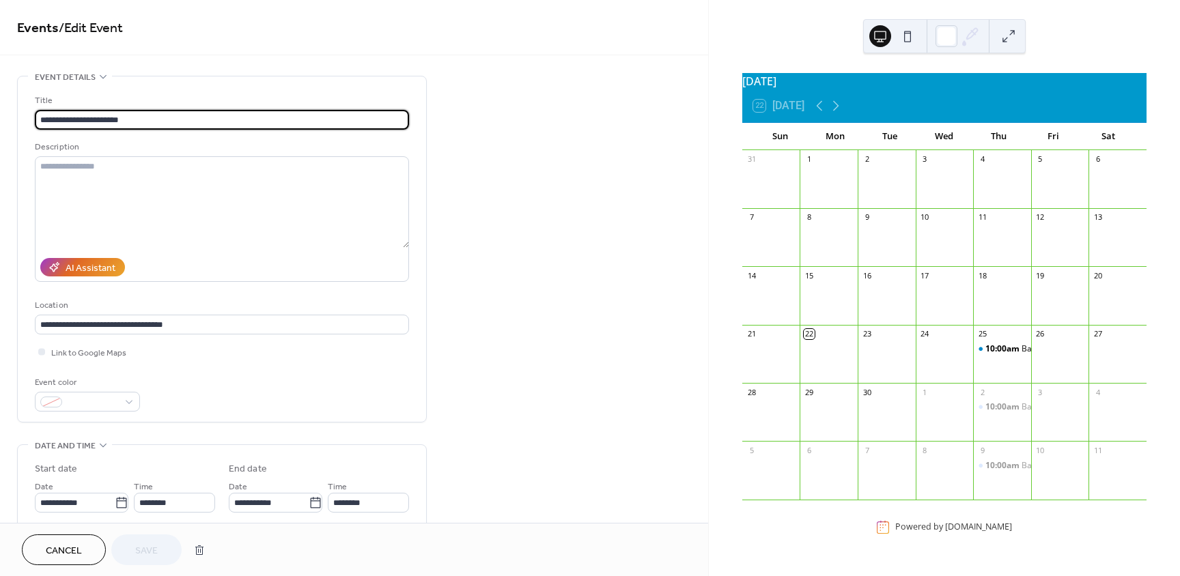
click at [59, 545] on span "Cancel" at bounding box center [64, 551] width 36 height 14
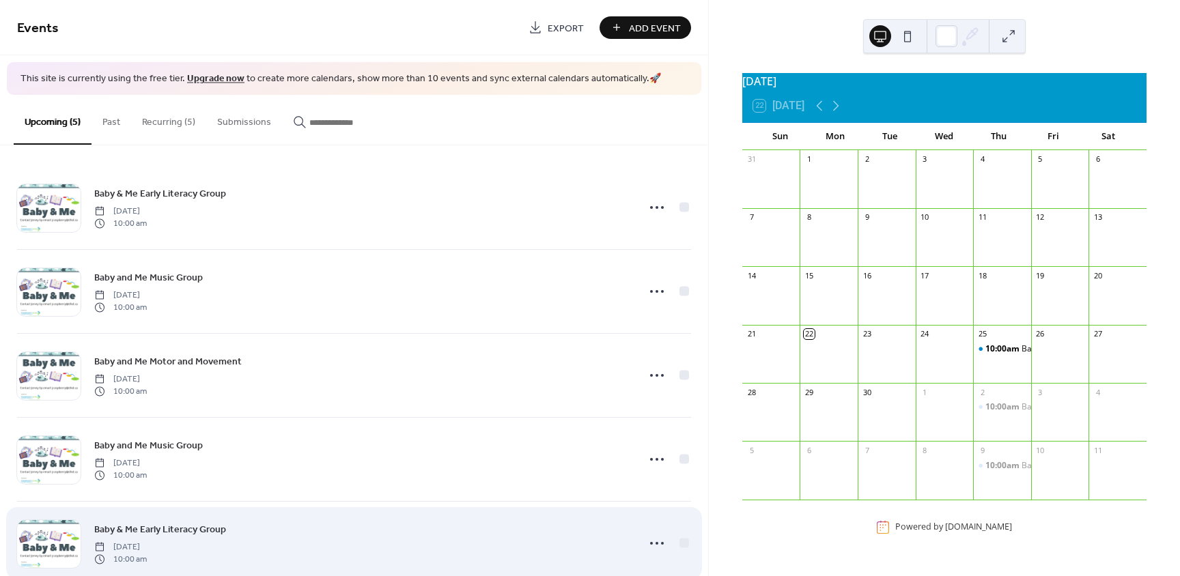
click at [143, 532] on span "Baby & Me Early Literacy Group" at bounding box center [160, 529] width 132 height 14
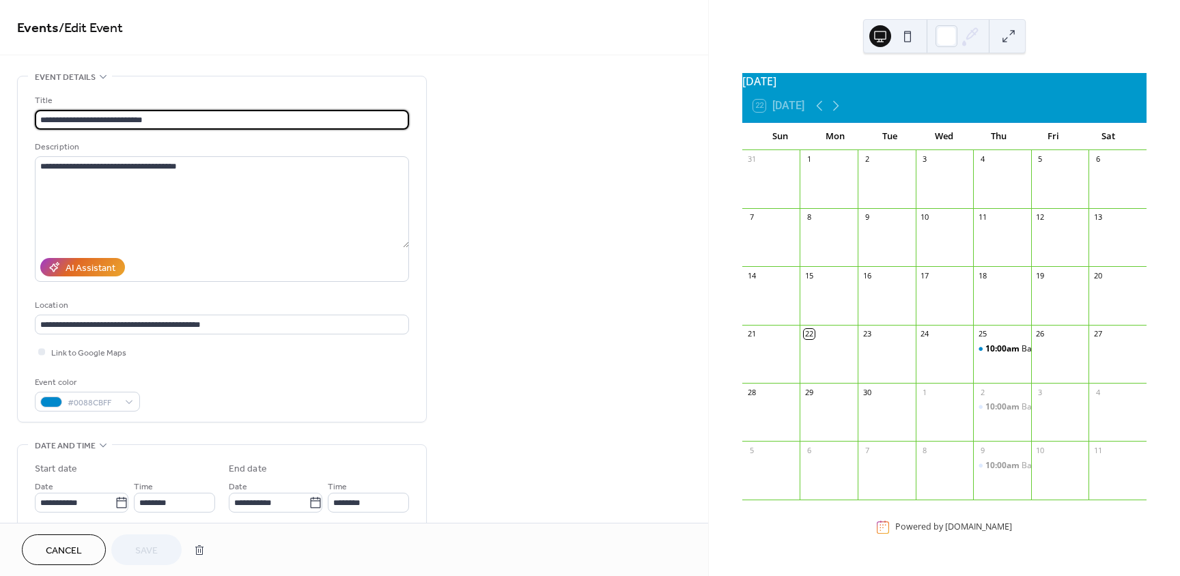
click at [59, 548] on span "Cancel" at bounding box center [64, 551] width 36 height 14
